Goal: Information Seeking & Learning: Check status

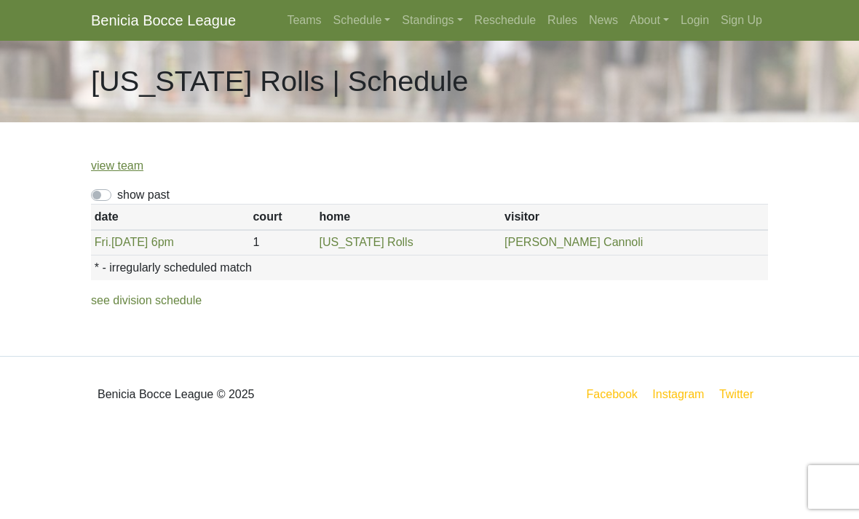
click at [354, 20] on link "Schedule" at bounding box center [362, 20] width 69 height 29
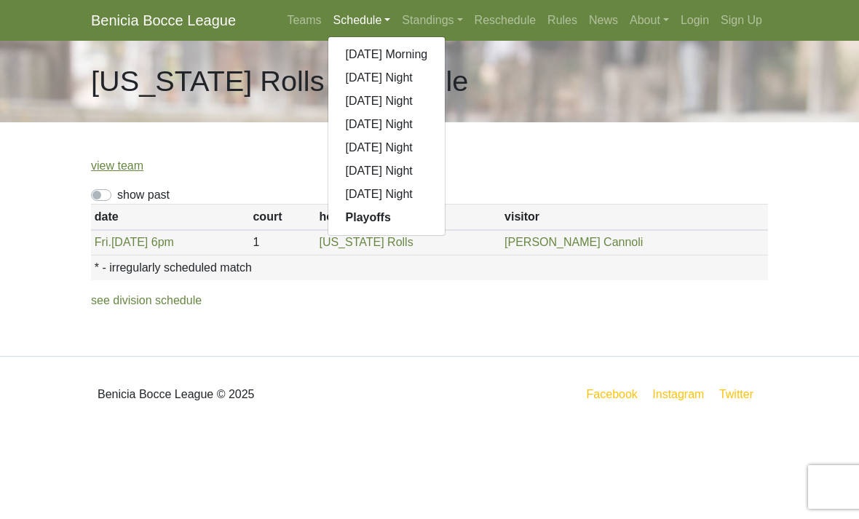
click at [350, 217] on strong "Playoffs" at bounding box center [368, 217] width 45 height 12
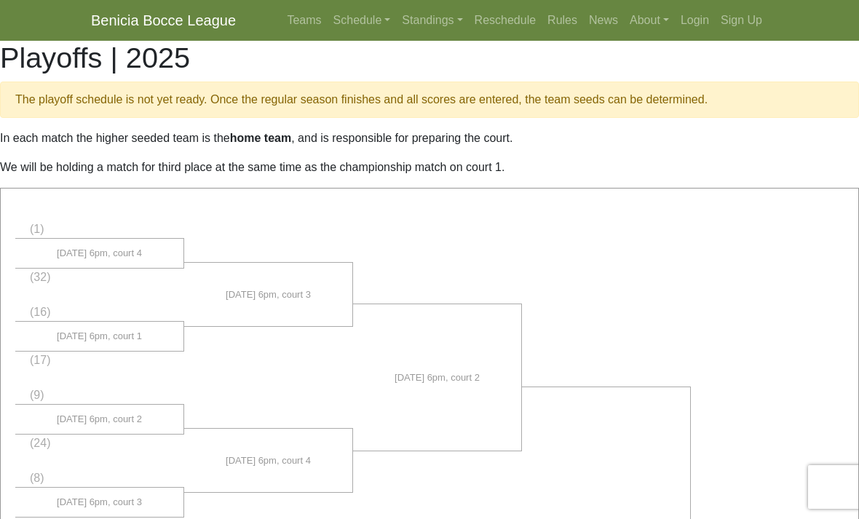
click at [371, 17] on link "Schedule" at bounding box center [362, 20] width 69 height 29
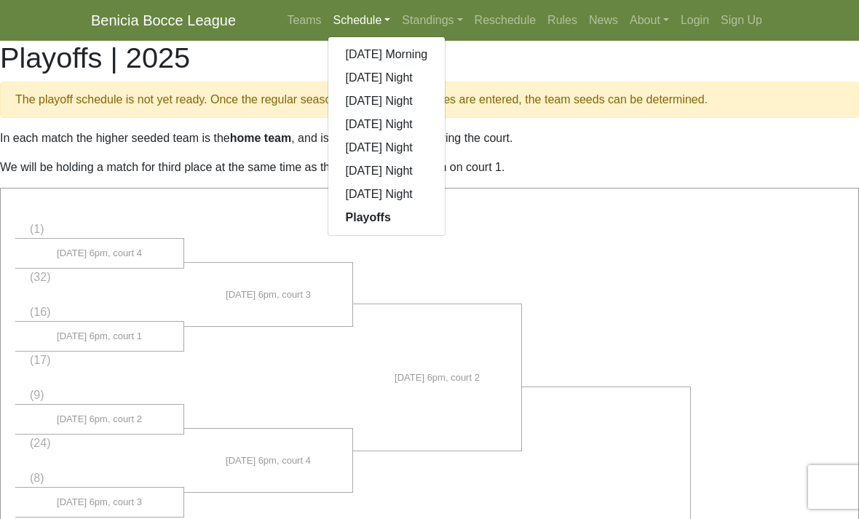
click at [339, 199] on link "[DATE] Night" at bounding box center [386, 194] width 117 height 23
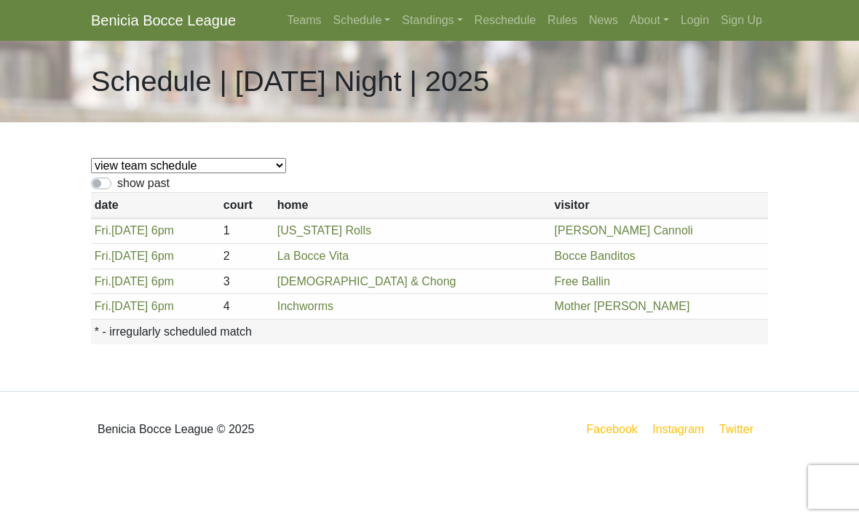
click at [360, 12] on link "Schedule" at bounding box center [362, 20] width 69 height 29
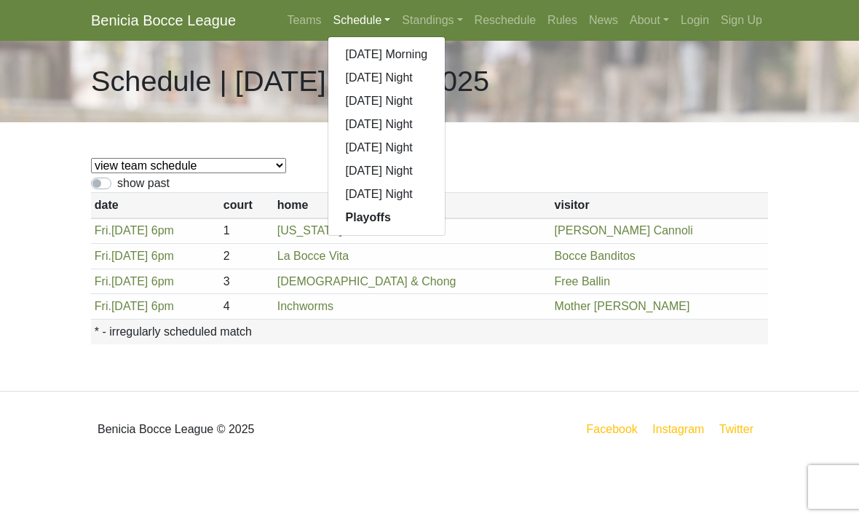
click at [337, 45] on link "[DATE] Morning" at bounding box center [386, 54] width 117 height 23
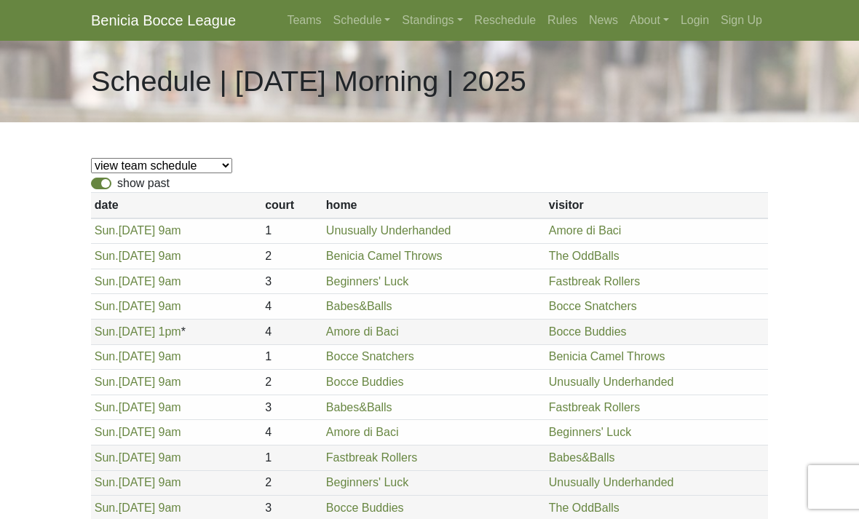
click at [373, 16] on link "Schedule" at bounding box center [362, 20] width 69 height 29
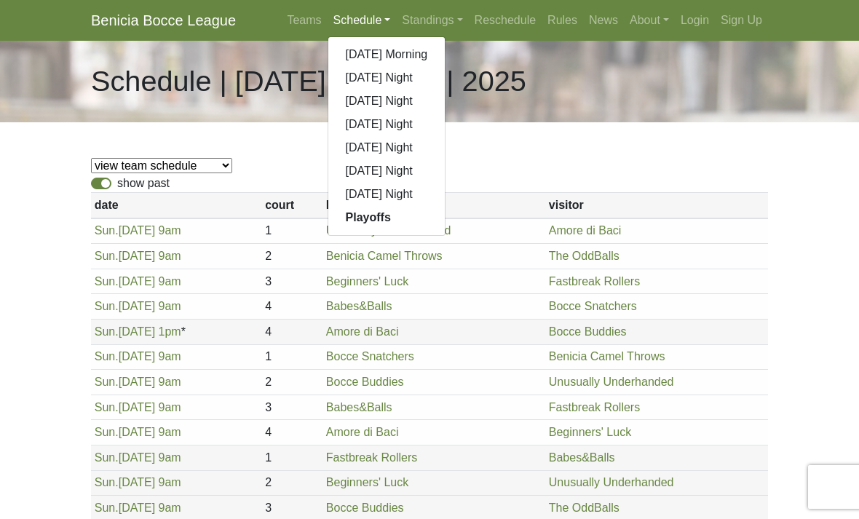
click at [400, 288] on link "Beginners' Luck" at bounding box center [367, 281] width 82 height 12
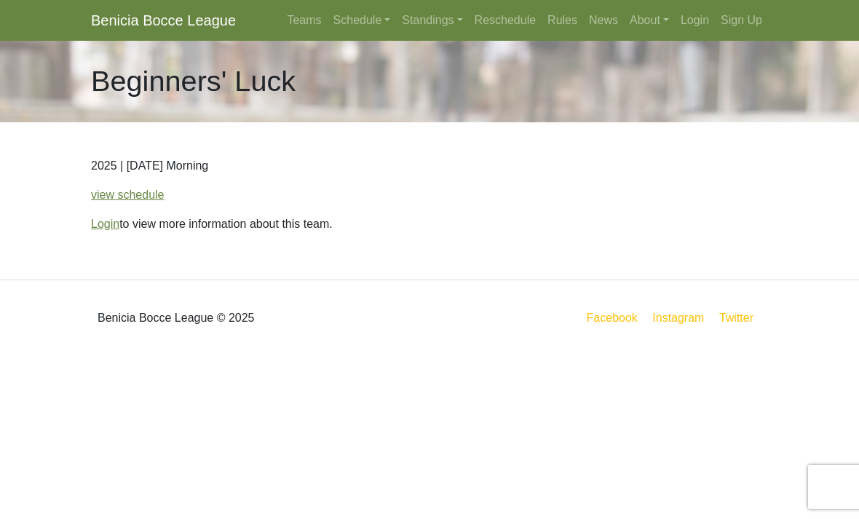
click at [147, 192] on link "view schedule" at bounding box center [128, 195] width 74 height 12
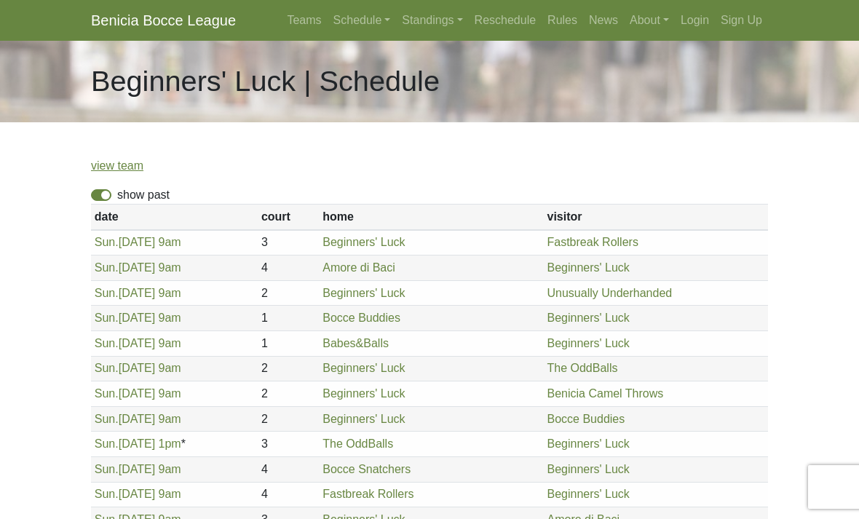
click at [293, 17] on link "Teams" at bounding box center [304, 20] width 46 height 29
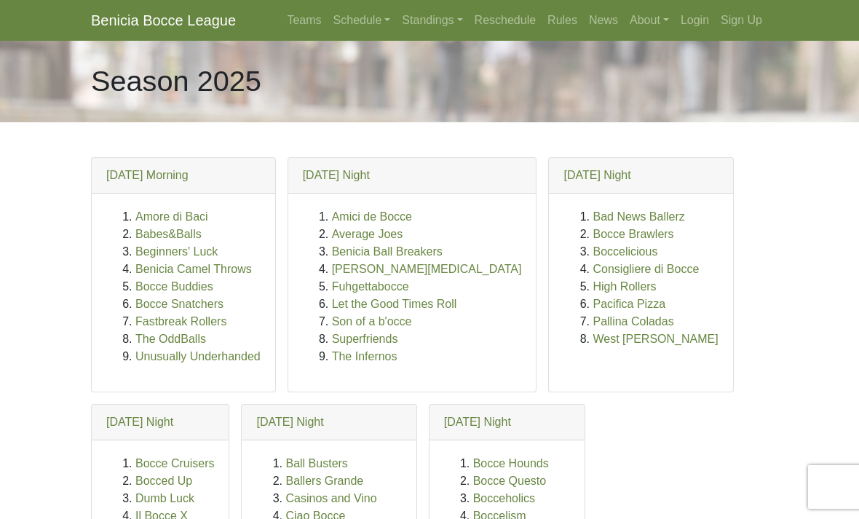
click at [192, 256] on link "Beginners' Luck" at bounding box center [176, 251] width 82 height 12
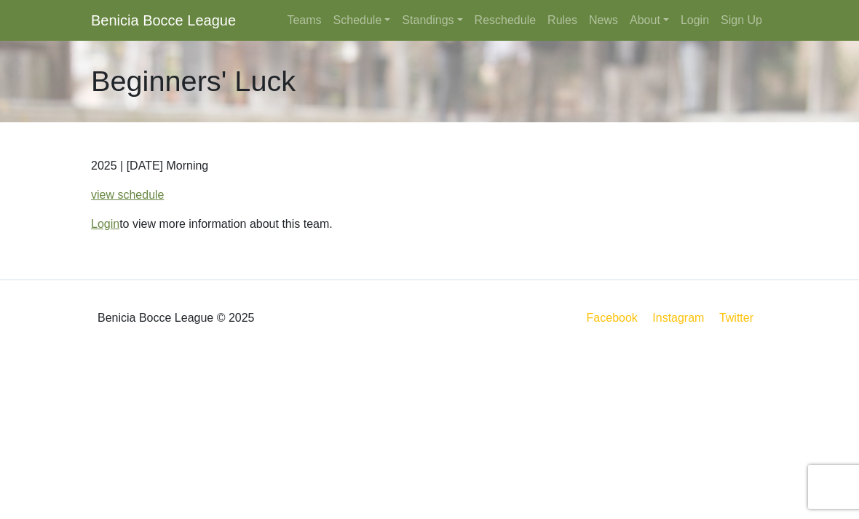
click at [705, 17] on link "Login" at bounding box center [695, 20] width 40 height 29
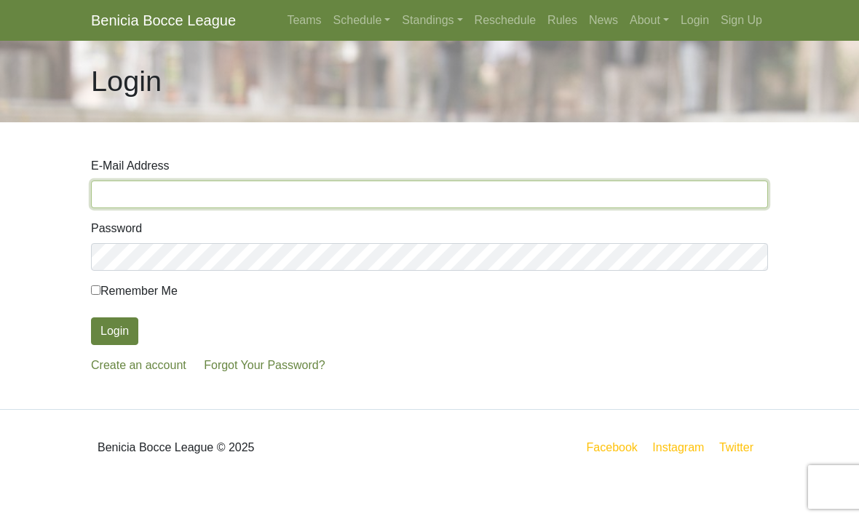
type input "[EMAIL_ADDRESS][DOMAIN_NAME]"
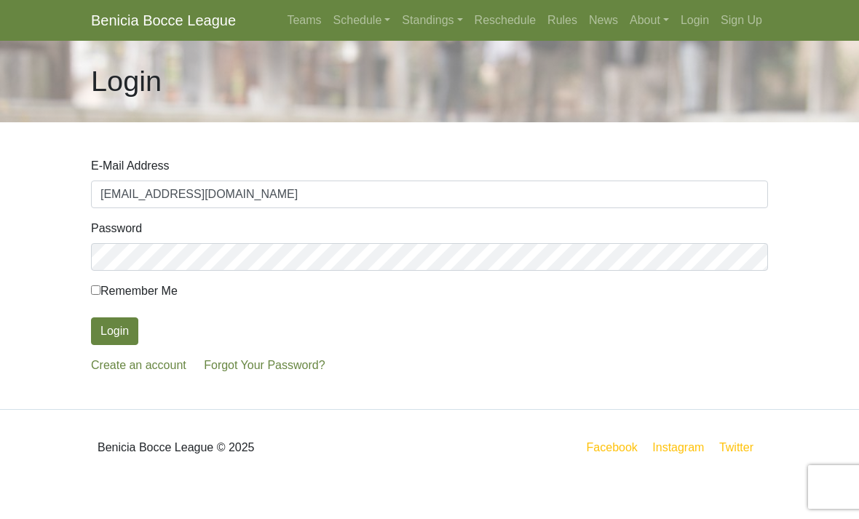
click at [114, 331] on button "Login" at bounding box center [114, 331] width 47 height 28
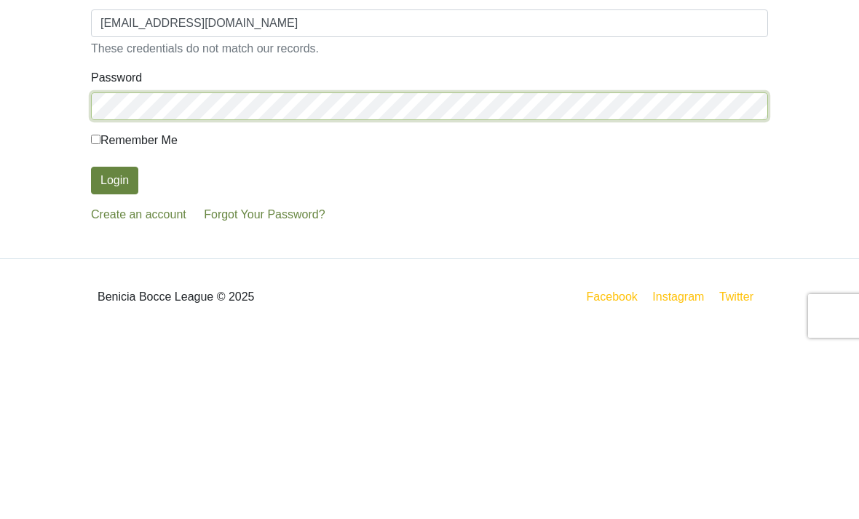
click at [114, 338] on button "Login" at bounding box center [114, 352] width 47 height 28
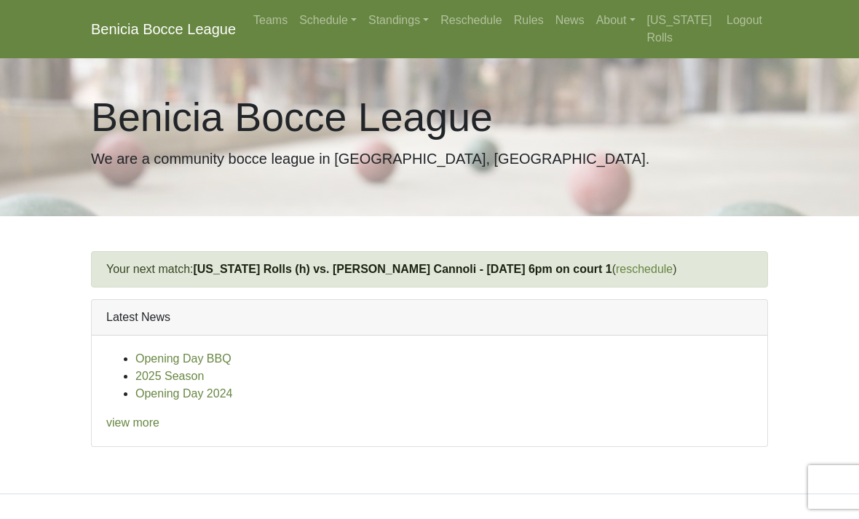
click at [263, 14] on link "Teams" at bounding box center [270, 20] width 46 height 29
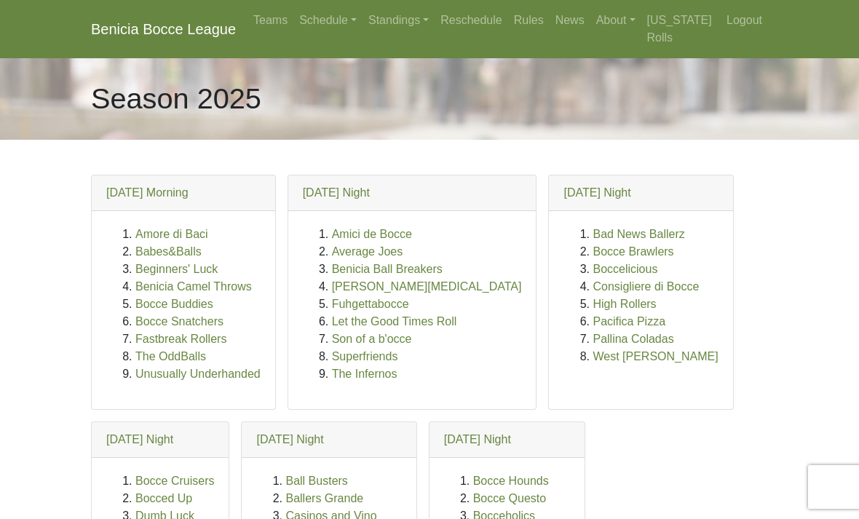
click at [150, 264] on link "Beginners' Luck" at bounding box center [176, 269] width 82 height 12
